Goal: Task Accomplishment & Management: Complete application form

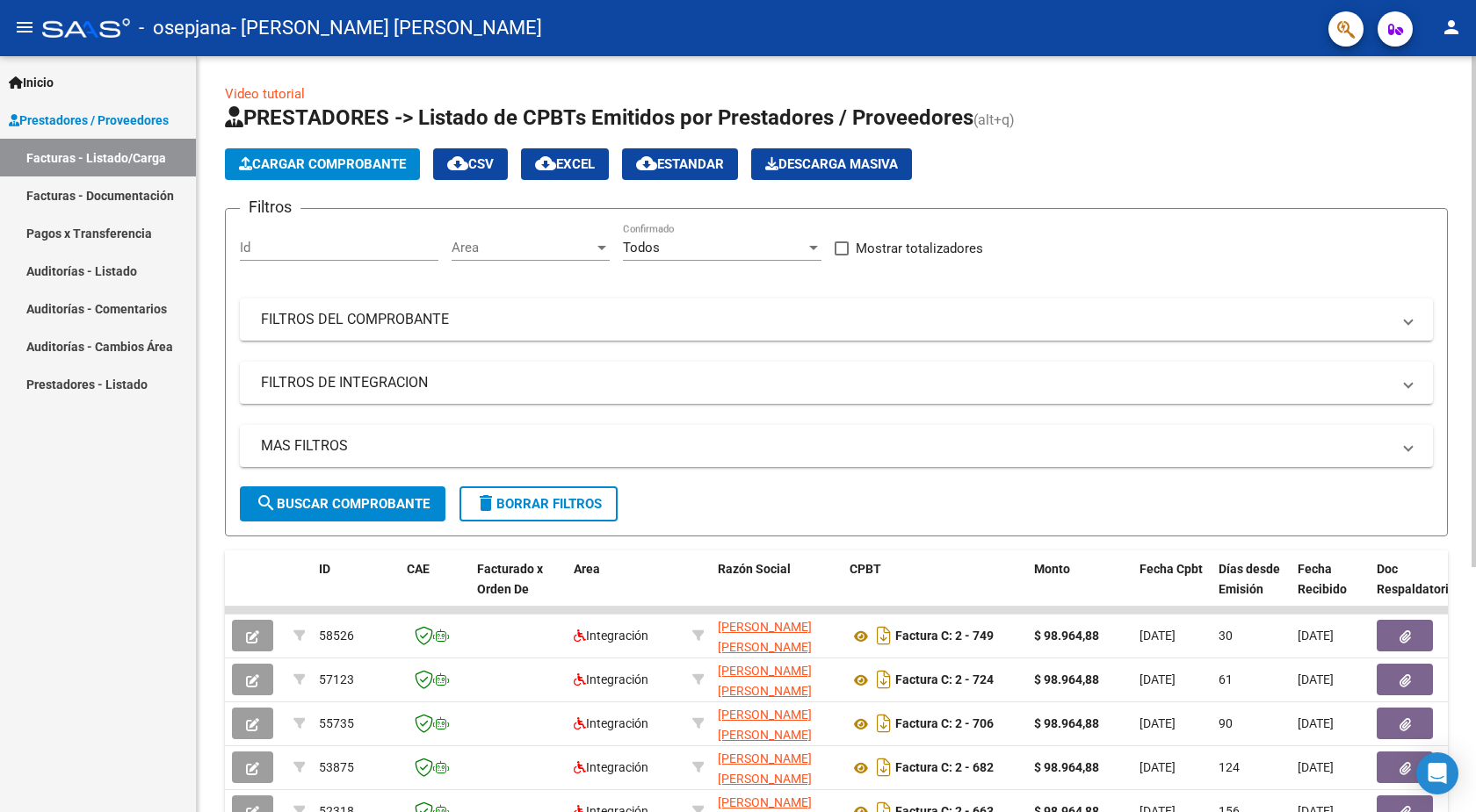
click at [289, 154] on button "Cargar Comprobante" at bounding box center [322, 163] width 195 height 32
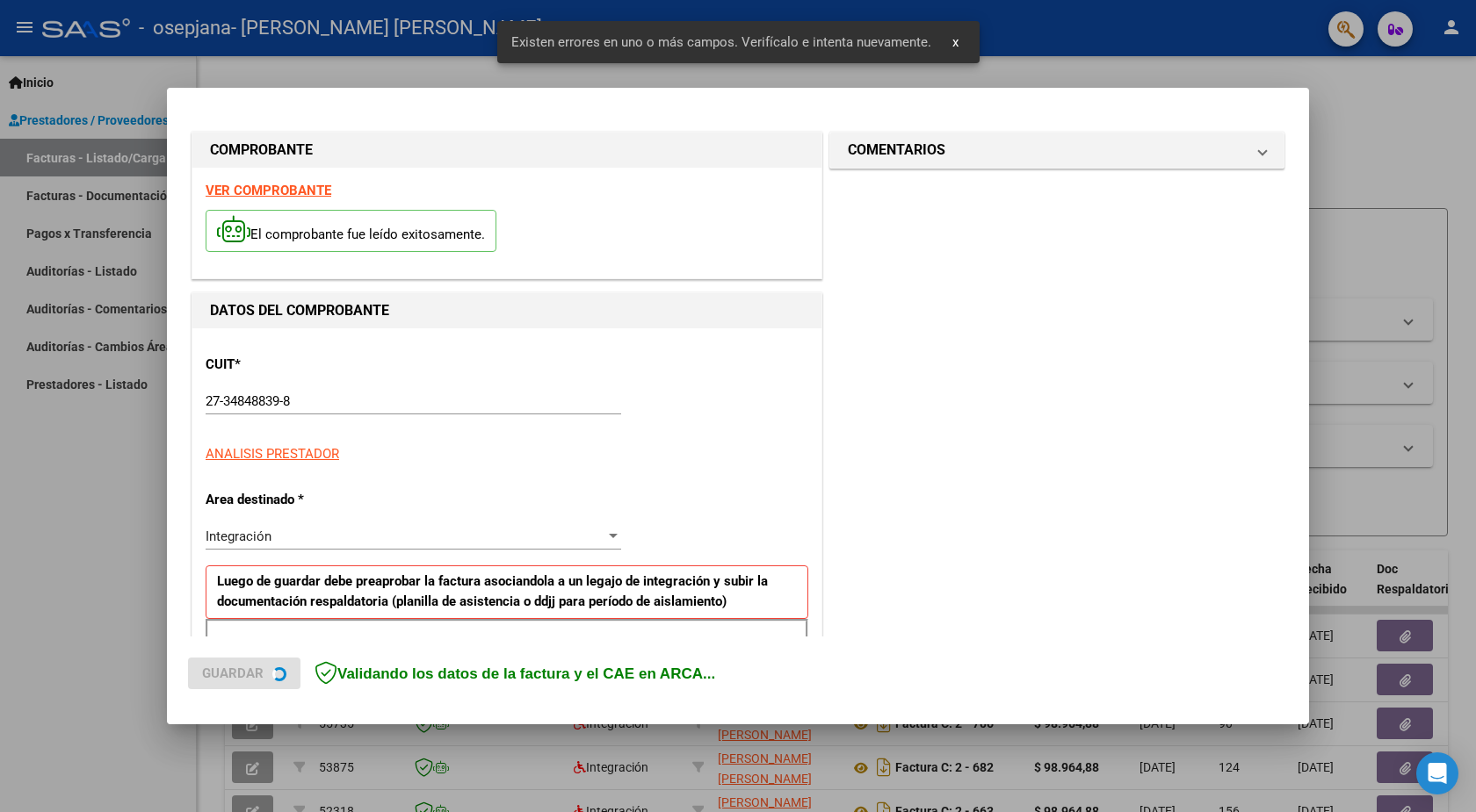
scroll to position [298, 0]
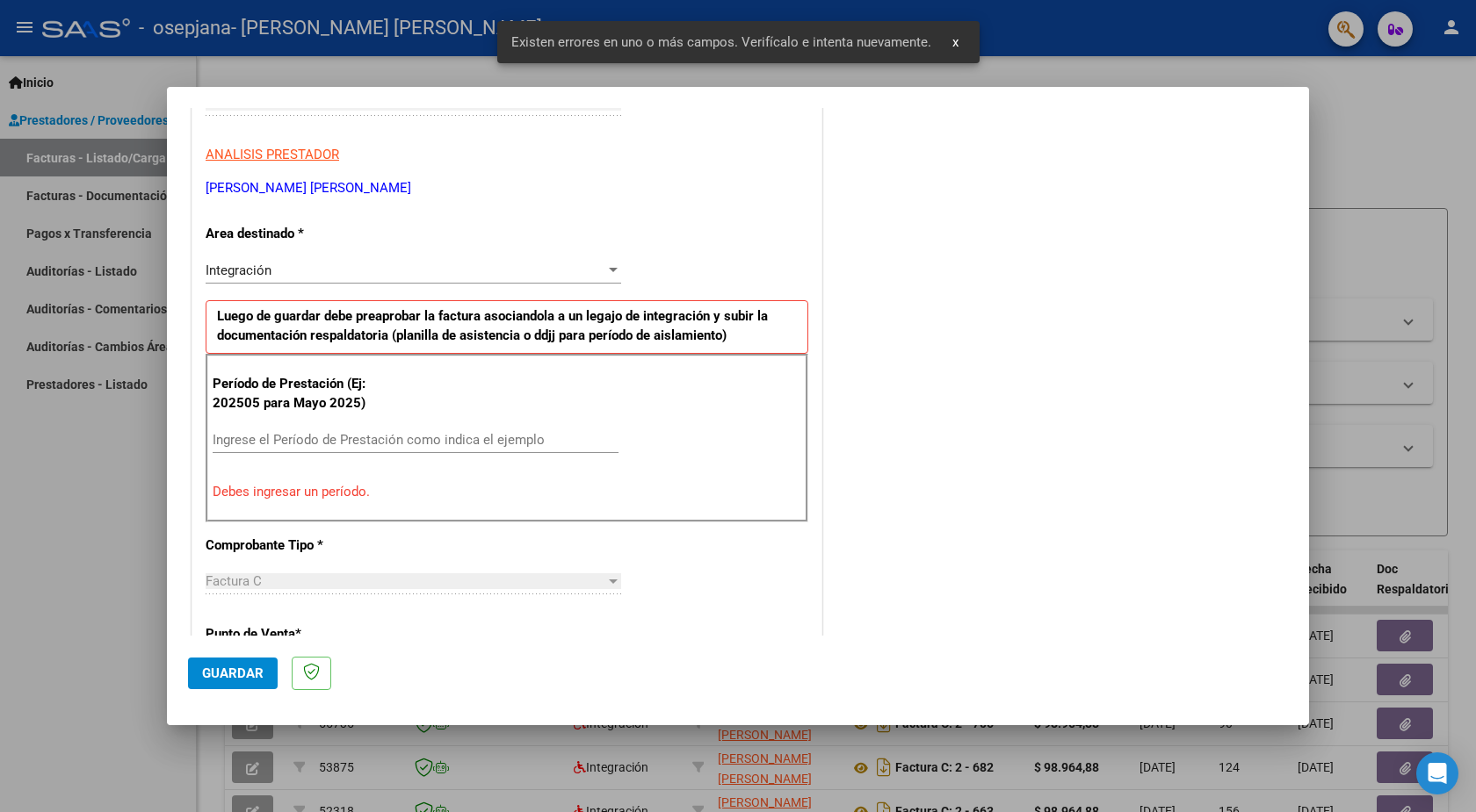
click at [385, 395] on p "Período de Prestación (Ej: 202505 para Mayo 2025)" at bounding box center [301, 393] width 177 height 40
click at [370, 433] on input "Ingrese el Período de Prestación como indica el ejemplo" at bounding box center [414, 440] width 405 height 16
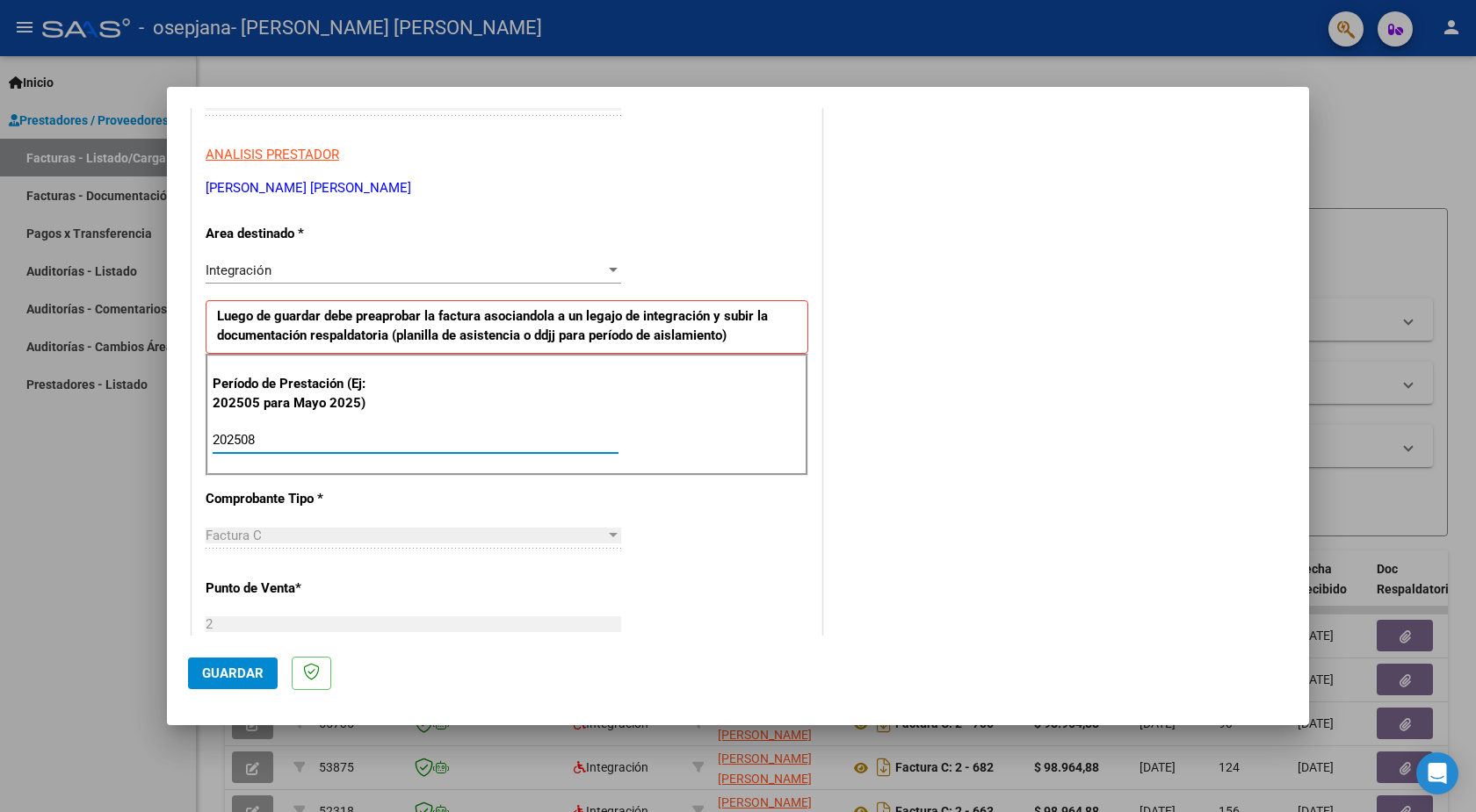
type input "202508"
click at [233, 676] on span "Guardar" at bounding box center [233, 673] width 61 height 16
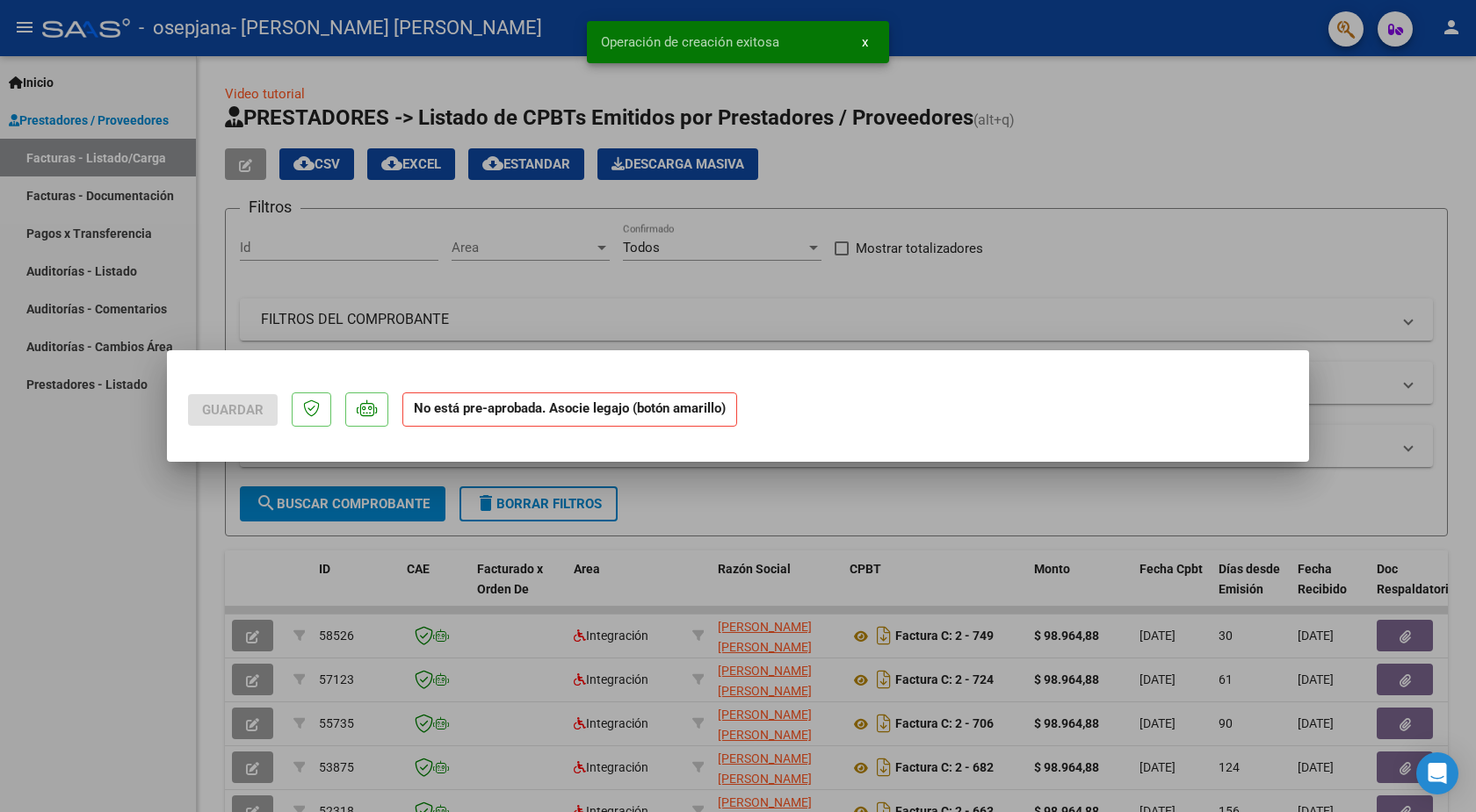
scroll to position [0, 0]
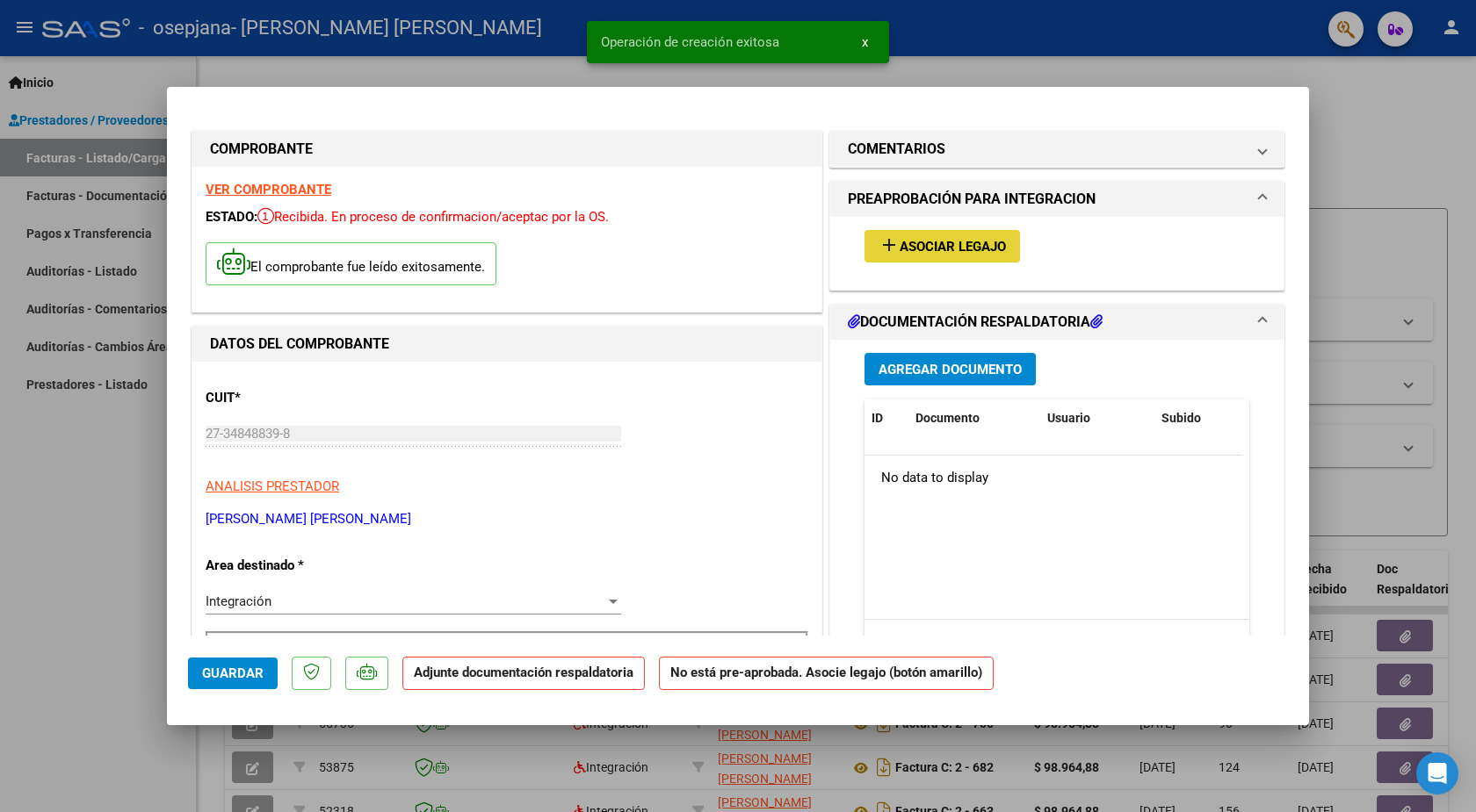
click at [909, 241] on span "Asociar Legajo" at bounding box center [952, 247] width 107 height 16
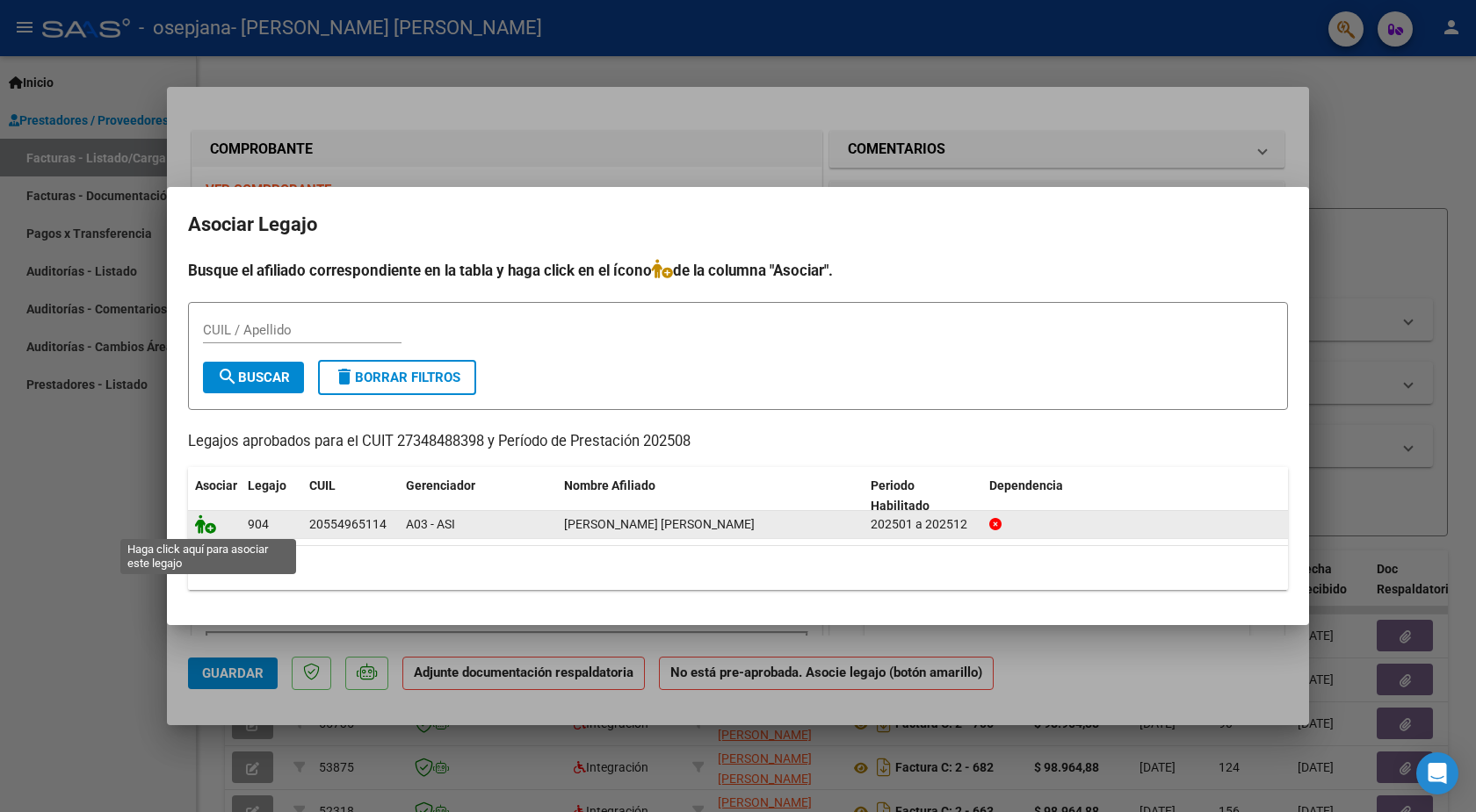
click at [211, 527] on icon at bounding box center [205, 523] width 21 height 19
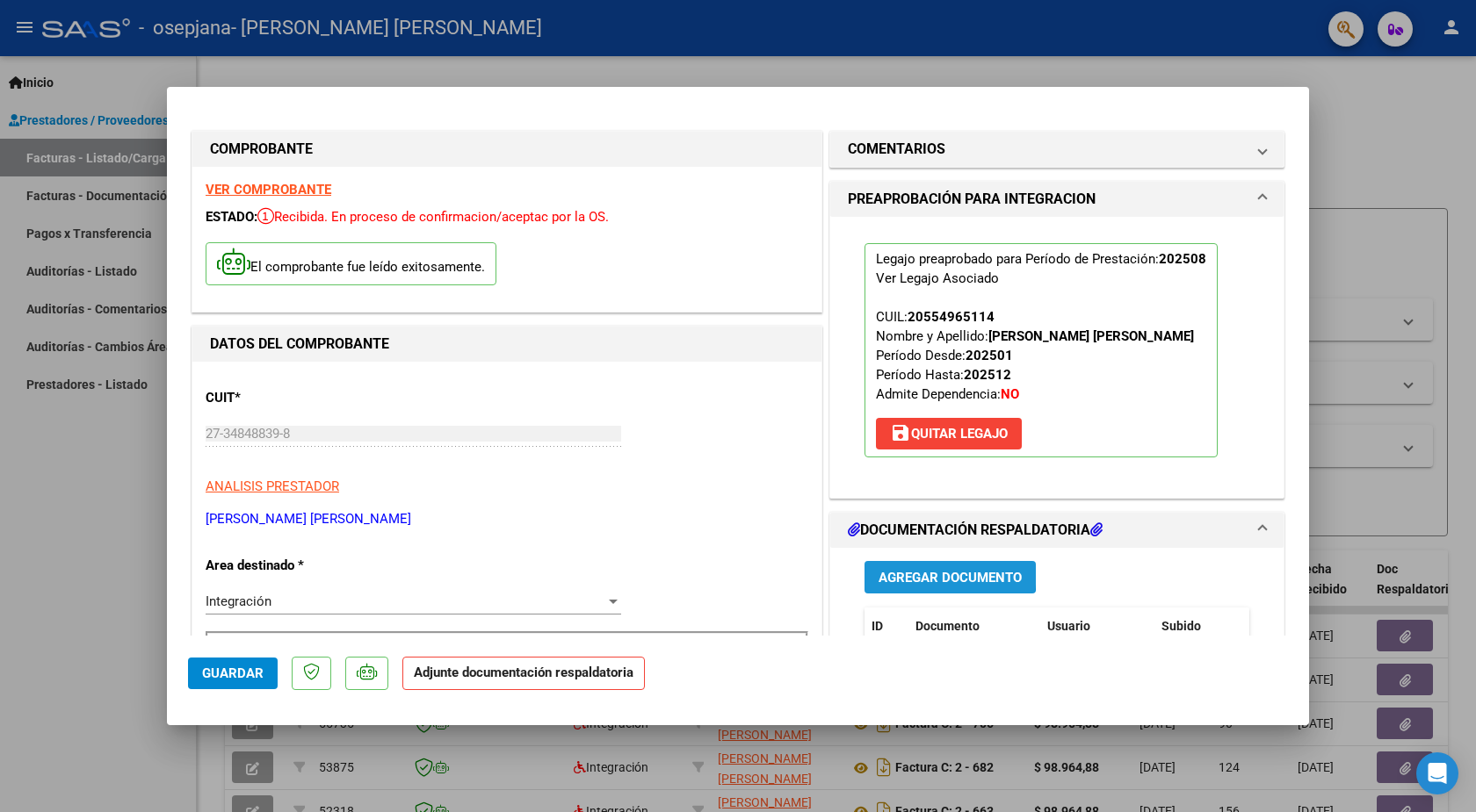
click at [927, 571] on span "Agregar Documento" at bounding box center [950, 577] width 144 height 16
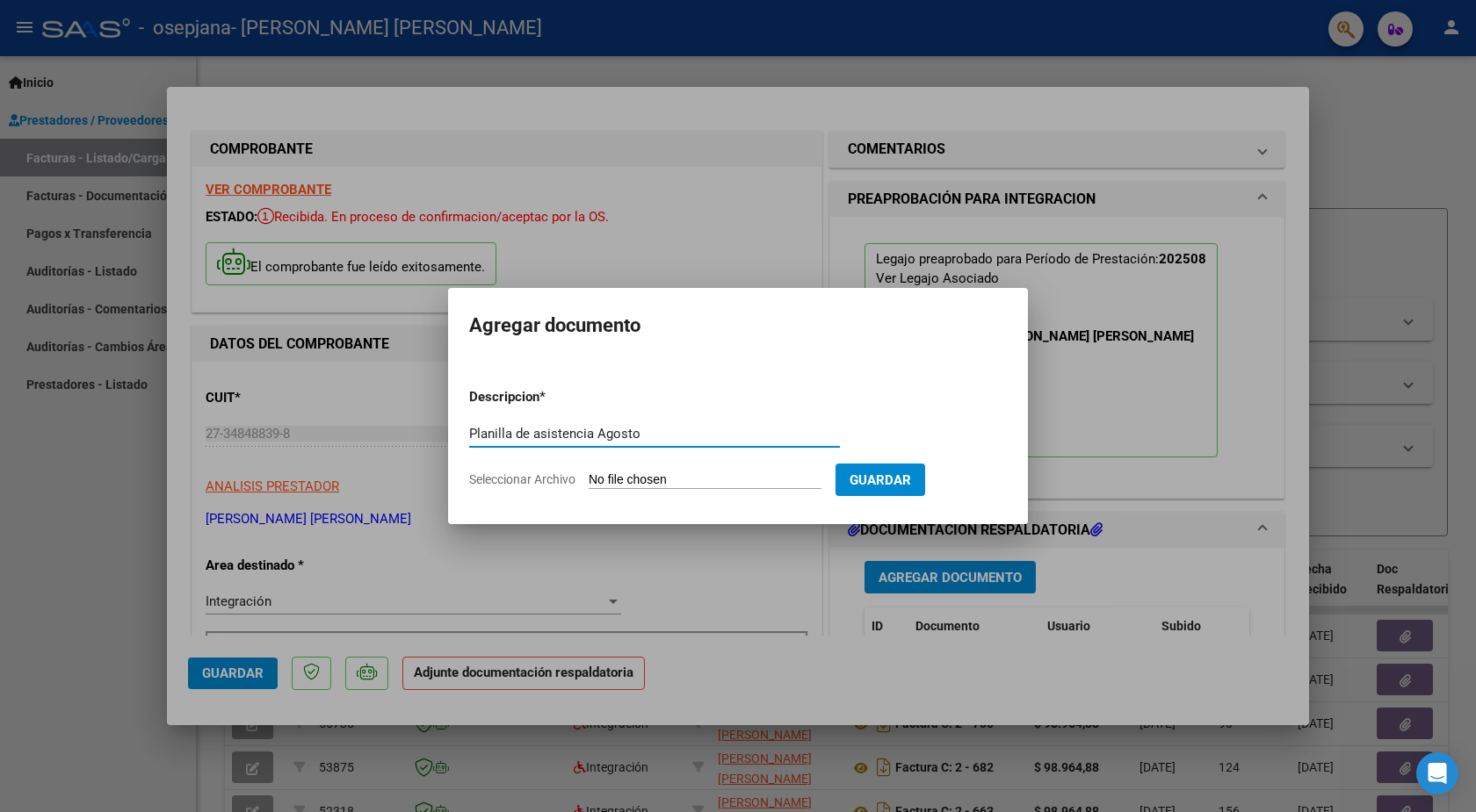
type input "Planilla de asistencia Agosto"
type input "C:\fakepath\CamScanner [DATE] 14.12.pdf"
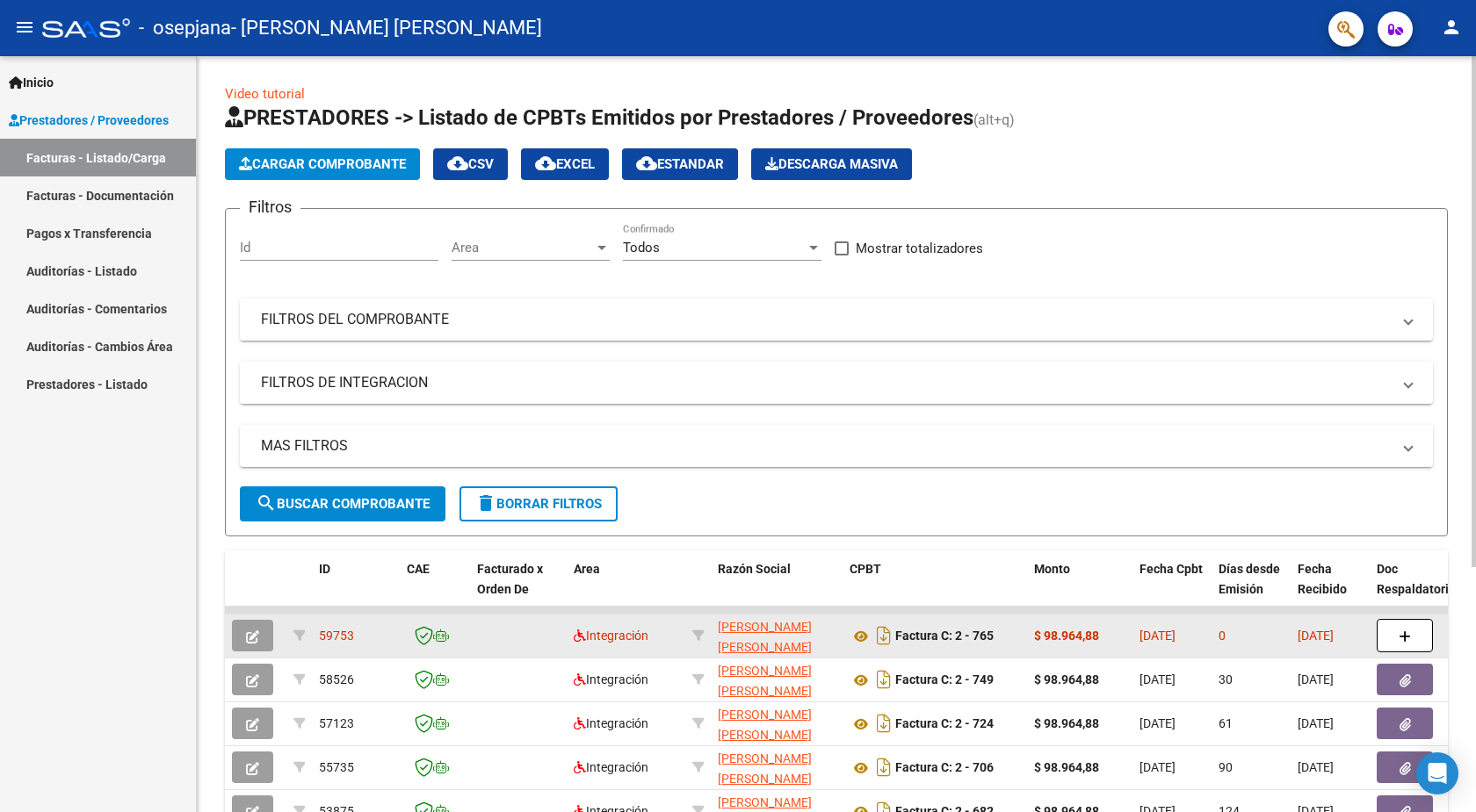
click at [1412, 650] on button "button" at bounding box center [1405, 635] width 56 height 33
click at [1409, 635] on icon "button" at bounding box center [1405, 637] width 13 height 14
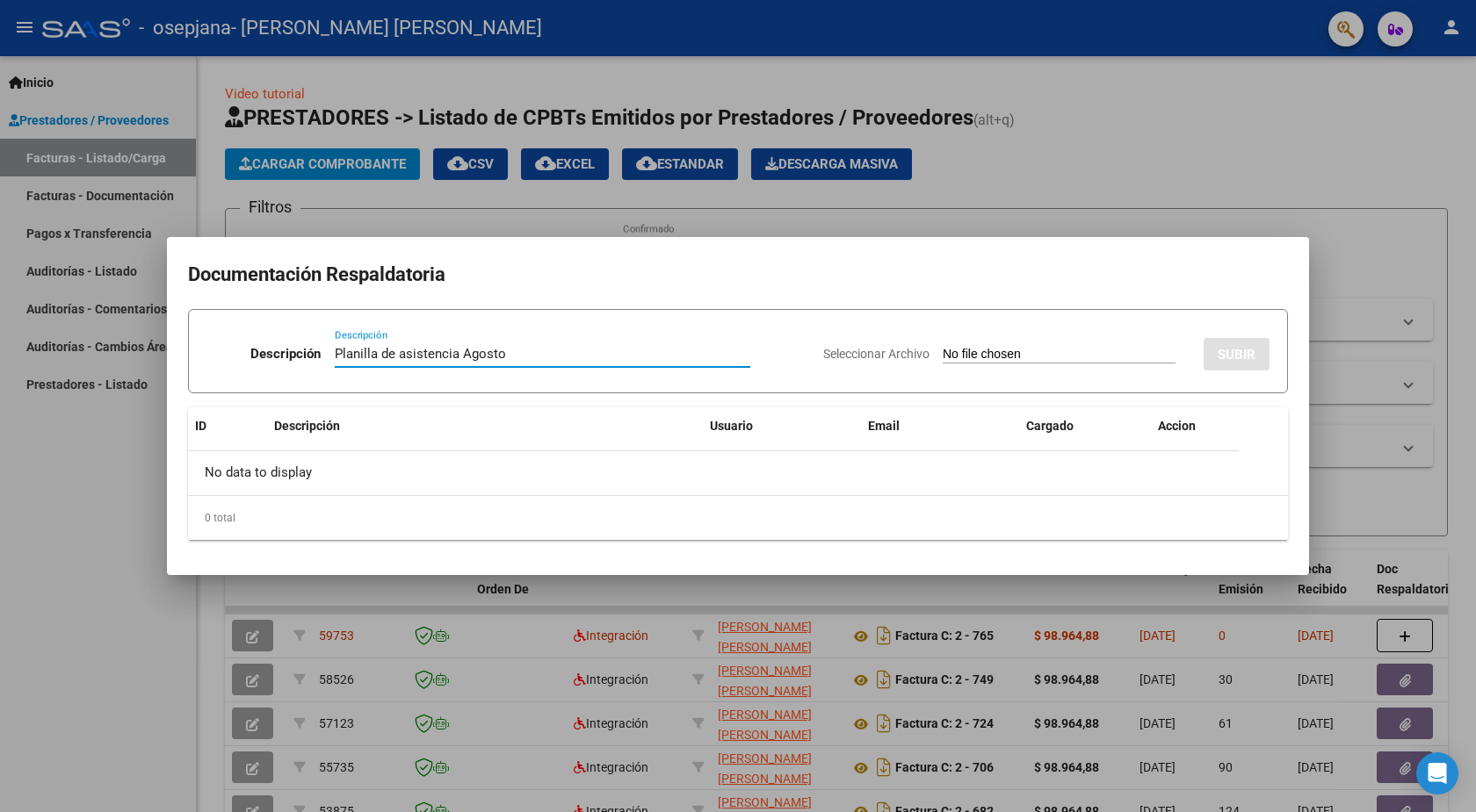
type input "Planilla de asistencia Agosto"
type input "C:\fakepath\CamScanner [DATE] 14.12.pdf"
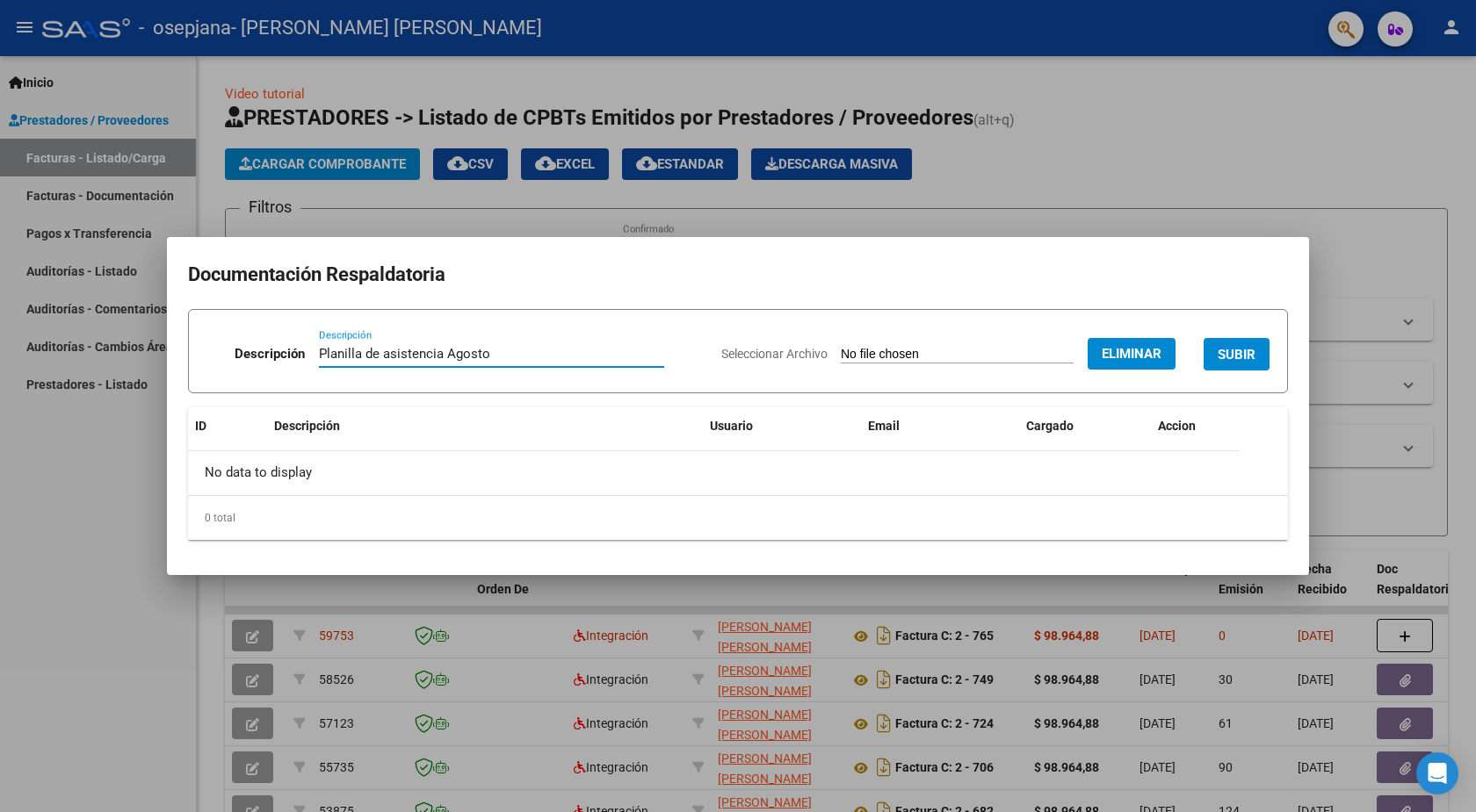
click at [1238, 355] on span "SUBIR" at bounding box center [1236, 355] width 38 height 16
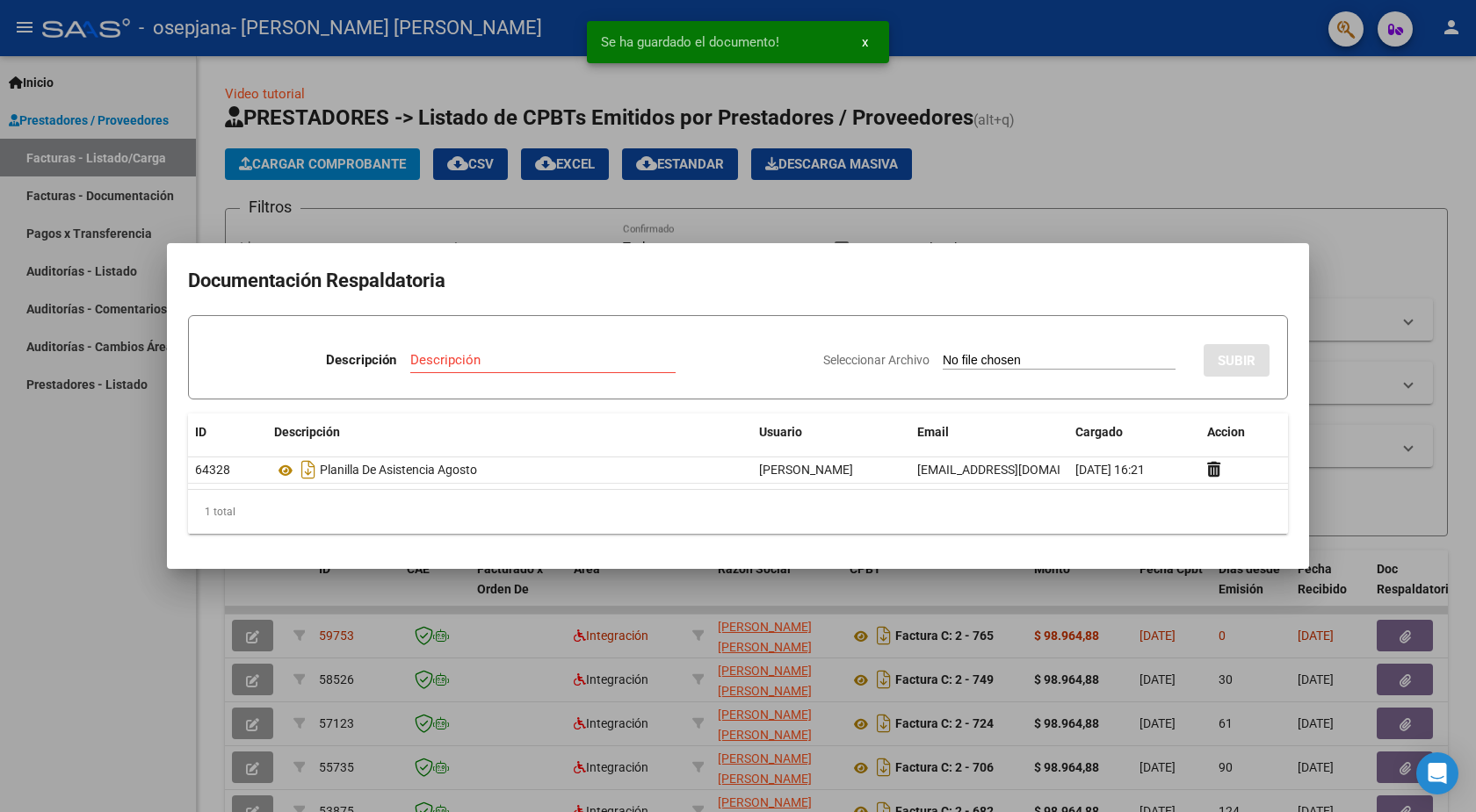
click at [68, 521] on div at bounding box center [738, 406] width 1476 height 812
